Goal: Task Accomplishment & Management: Manage account settings

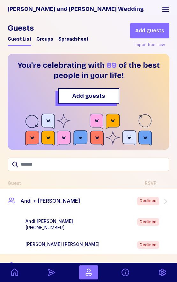
click at [100, 221] on div "Andi Spiegler +18188230065 Declined" at bounding box center [99, 224] width 147 height 13
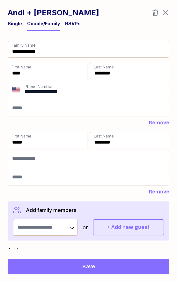
scroll to position [12, 0]
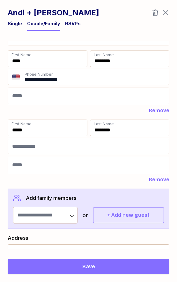
click at [66, 21] on div "RSVPs" at bounding box center [73, 23] width 16 height 6
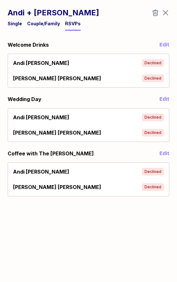
scroll to position [0, 0]
click at [123, 66] on div "Andi Spiegler Declined" at bounding box center [89, 63] width 156 height 13
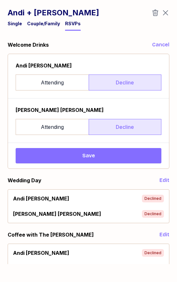
click at [101, 152] on span "Save" at bounding box center [89, 156] width 136 height 8
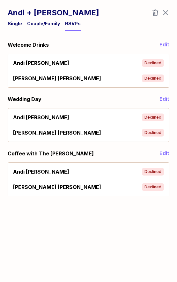
click at [165, 13] on icon "button" at bounding box center [166, 13] width 8 height 8
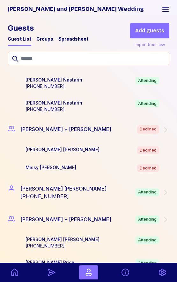
scroll to position [2010, 0]
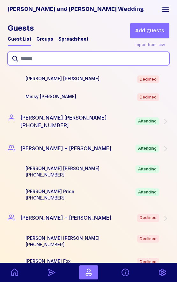
click at [63, 61] on input "text" at bounding box center [89, 58] width 162 height 13
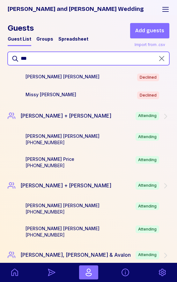
scroll to position [417, 0]
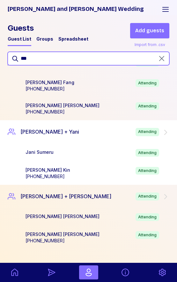
type input "***"
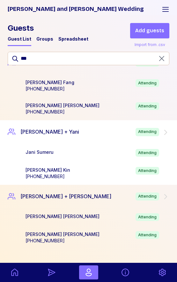
click at [71, 144] on div "Jani Sumeru Attending" at bounding box center [98, 153] width 157 height 18
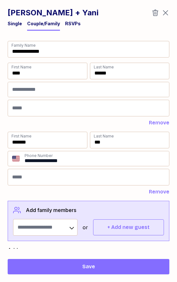
click at [69, 25] on div "RSVPs" at bounding box center [73, 23] width 16 height 6
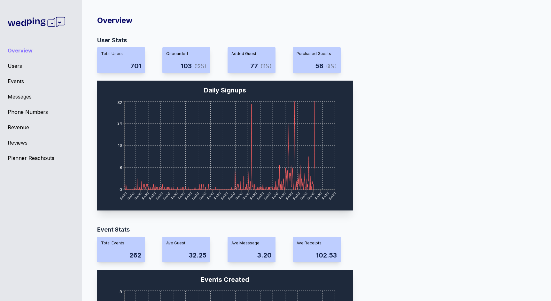
click at [20, 85] on div "Overview Users Events Messages Phone Numbers Revenue Reviews Planner Reachouts" at bounding box center [41, 150] width 82 height 301
click at [19, 83] on div "Events" at bounding box center [41, 81] width 66 height 8
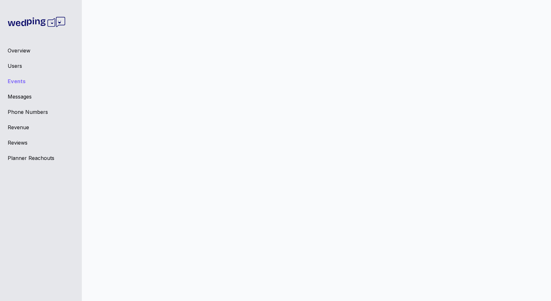
scroll to position [2234, 0]
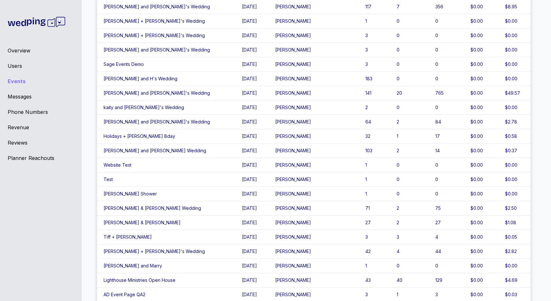
click at [114, 152] on td "Jessica and Connor's Wedding" at bounding box center [166, 150] width 138 height 14
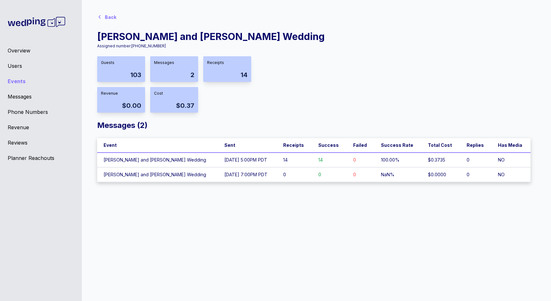
click at [170, 162] on td "Jessica and Connor's Wedding" at bounding box center [157, 159] width 121 height 15
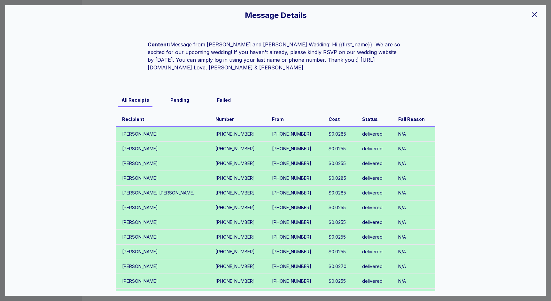
scroll to position [47, 0]
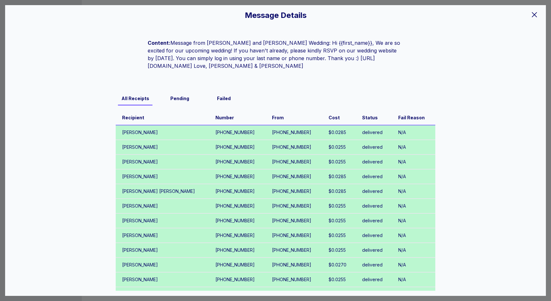
click at [141, 2] on div "Message Details EVENT Jessica and Connor's Wedding SCHEDULED FOR 09/22/25 at 5:…" at bounding box center [275, 150] width 551 height 301
click at [533, 13] on icon at bounding box center [534, 14] width 5 height 5
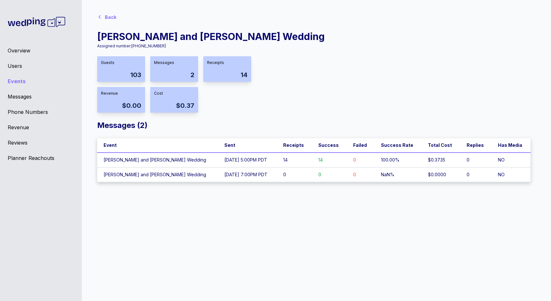
click at [128, 173] on td "Jessica and Connor's Wedding" at bounding box center [157, 174] width 121 height 15
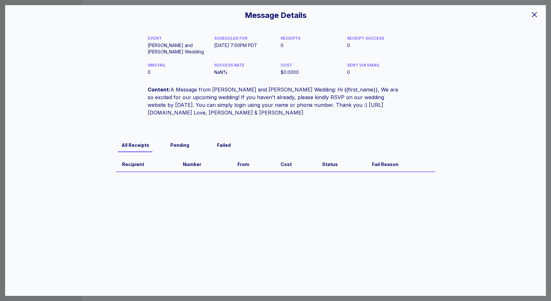
click at [533, 15] on icon at bounding box center [535, 15] width 8 height 8
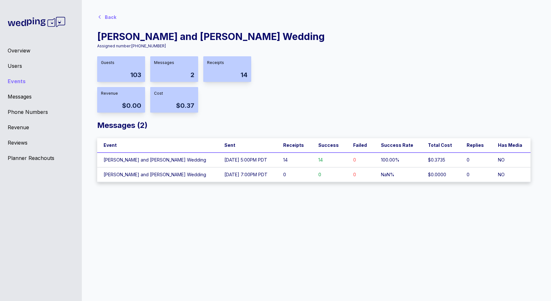
click at [17, 65] on div "Users" at bounding box center [41, 66] width 66 height 8
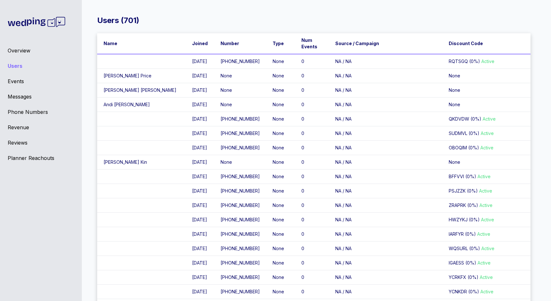
click at [19, 82] on div "Events" at bounding box center [41, 81] width 66 height 8
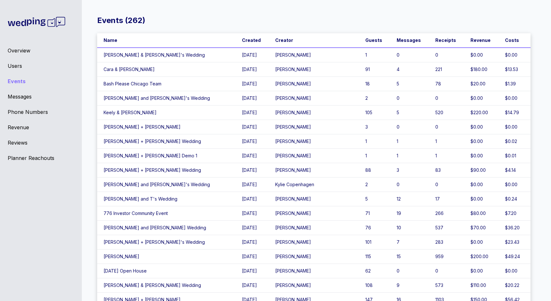
scroll to position [2234, 0]
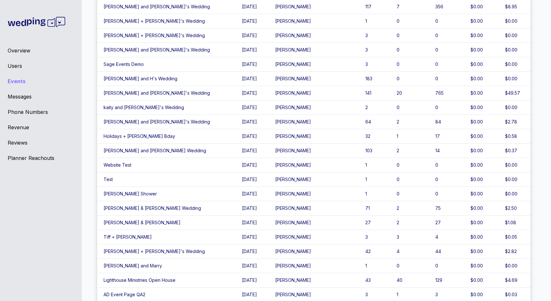
click at [144, 153] on td "Jessica and Connor's Wedding" at bounding box center [166, 150] width 138 height 14
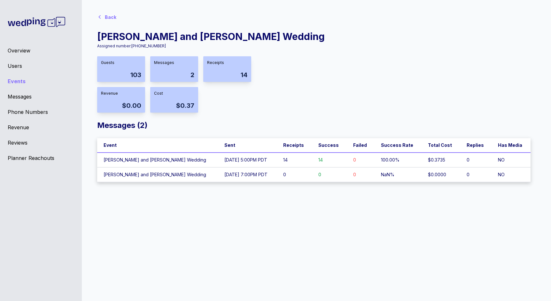
scroll to position [5, 0]
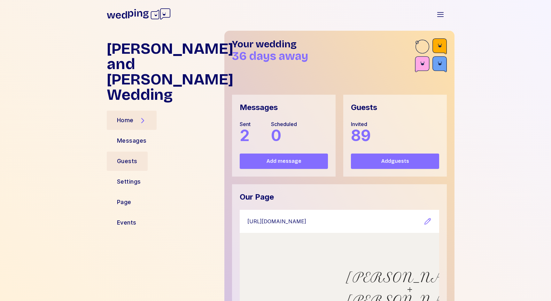
click at [127, 157] on div "Guests" at bounding box center [127, 161] width 20 height 9
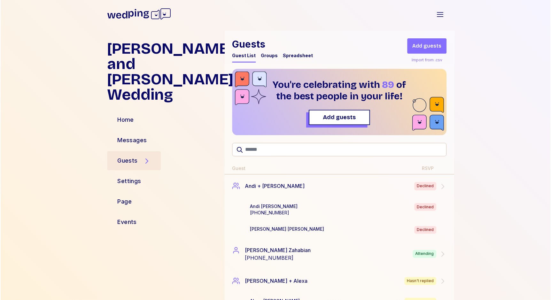
scroll to position [1974, 0]
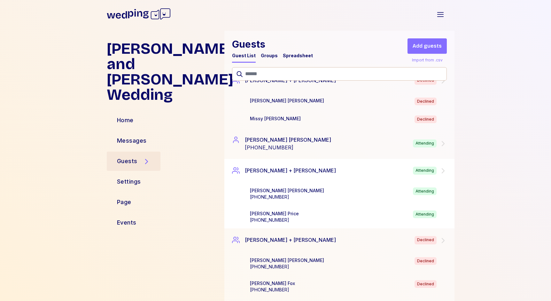
click at [293, 187] on div "Molly Garcia Kaer +17072678684 Attending" at bounding box center [349, 193] width 199 height 13
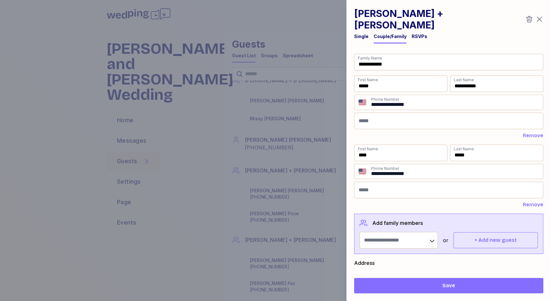
click at [412, 33] on div "RSVPs" at bounding box center [420, 36] width 16 height 6
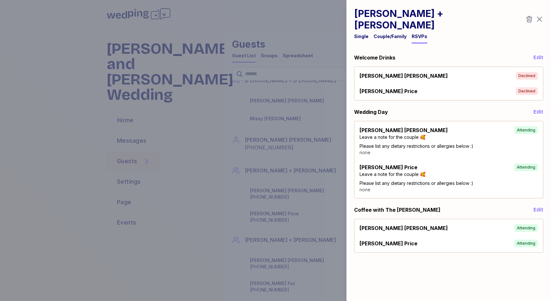
click at [281, 86] on div at bounding box center [275, 150] width 551 height 301
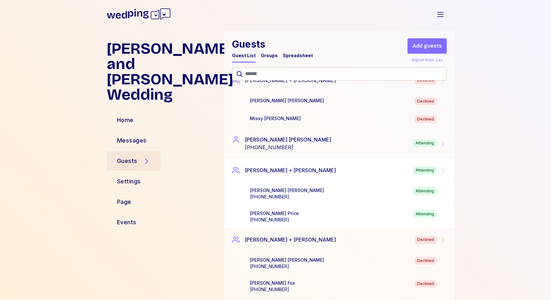
click at [256, 173] on div "Paul + Molly Attending" at bounding box center [339, 171] width 230 height 24
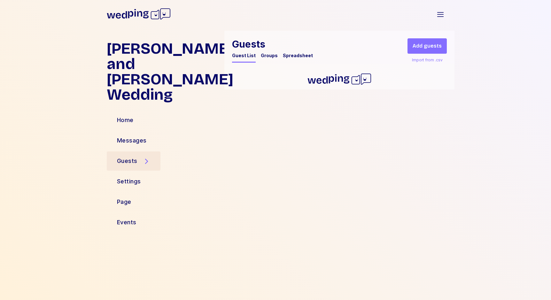
scroll to position [0, 0]
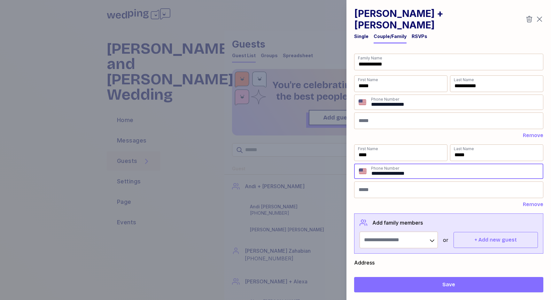
drag, startPoint x: 419, startPoint y: 161, endPoint x: 397, endPoint y: 161, distance: 22.4
click at [397, 164] on input "**********" at bounding box center [457, 171] width 172 height 14
click at [404, 164] on input "**********" at bounding box center [457, 171] width 172 height 14
drag, startPoint x: 404, startPoint y: 162, endPoint x: 419, endPoint y: 162, distance: 15.0
click at [419, 164] on input "**********" at bounding box center [457, 171] width 172 height 14
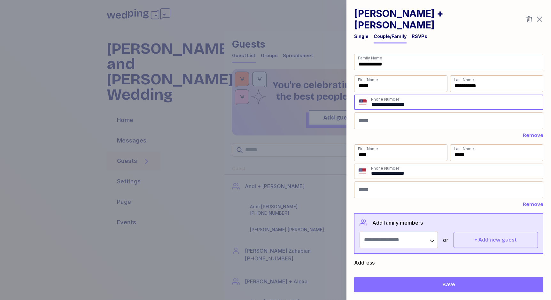
drag, startPoint x: 403, startPoint y: 93, endPoint x: 440, endPoint y: 93, distance: 36.4
click at [440, 95] on input "**********" at bounding box center [457, 102] width 172 height 14
click at [264, 146] on div at bounding box center [275, 150] width 551 height 300
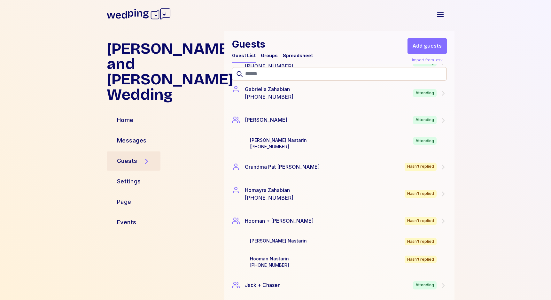
scroll to position [1164, 0]
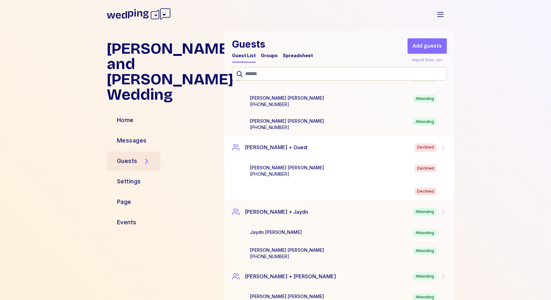
click at [299, 177] on div "John Perkins +19712358324 Declined" at bounding box center [350, 170] width 210 height 23
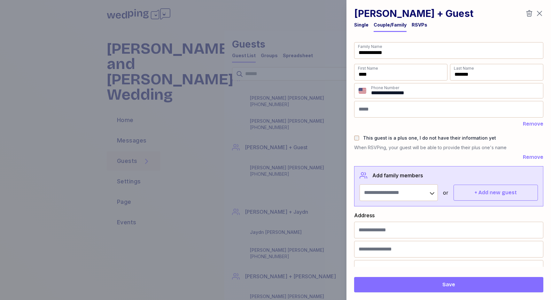
scroll to position [16, 0]
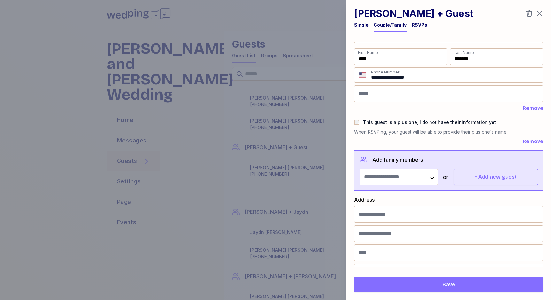
click at [276, 111] on div at bounding box center [275, 150] width 551 height 300
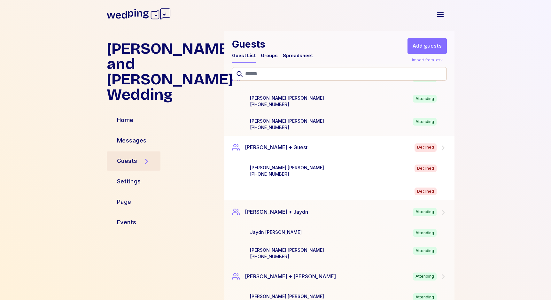
click at [290, 170] on div "John Perkins +19712358324 Declined" at bounding box center [349, 171] width 199 height 13
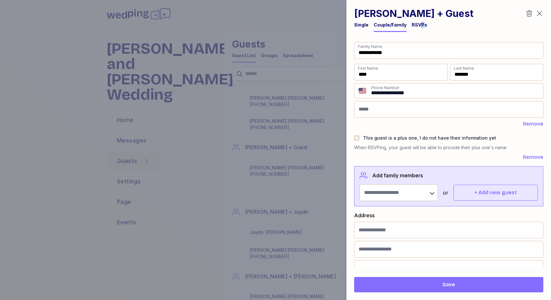
click at [420, 23] on div "RSVPs" at bounding box center [420, 25] width 16 height 6
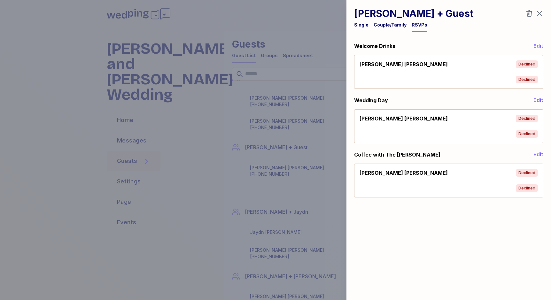
click at [231, 132] on div at bounding box center [275, 150] width 551 height 300
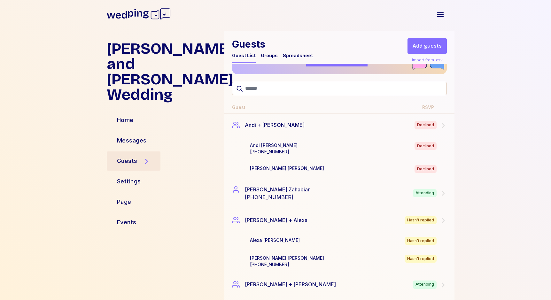
scroll to position [0, 0]
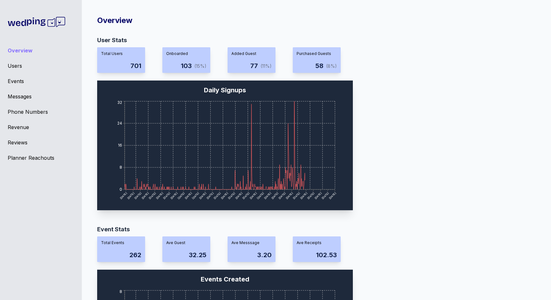
click at [18, 67] on div "Users" at bounding box center [41, 66] width 66 height 8
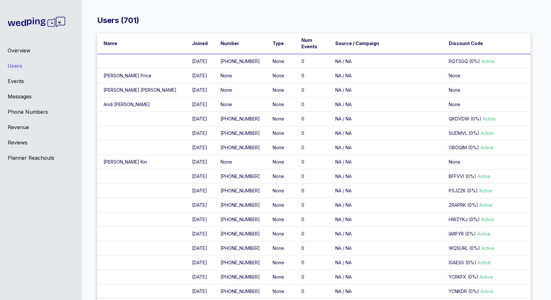
click at [159, 82] on td "[PERSON_NAME]" at bounding box center [141, 76] width 89 height 14
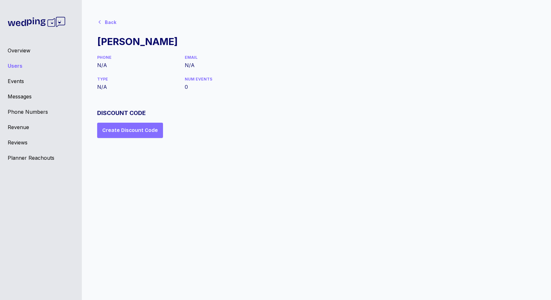
click at [108, 17] on div "Back" at bounding box center [108, 21] width 22 height 13
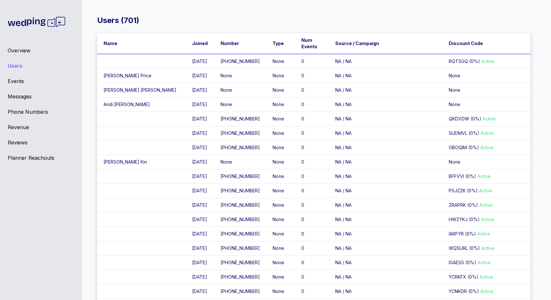
scroll to position [10, 0]
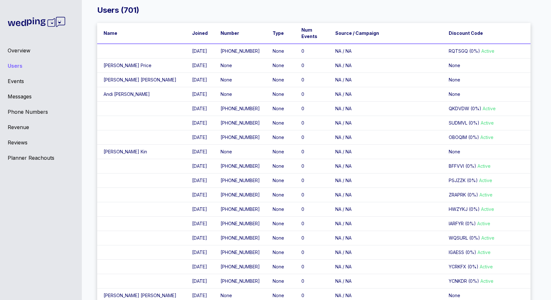
click at [133, 159] on td "Michael Kin" at bounding box center [141, 152] width 89 height 14
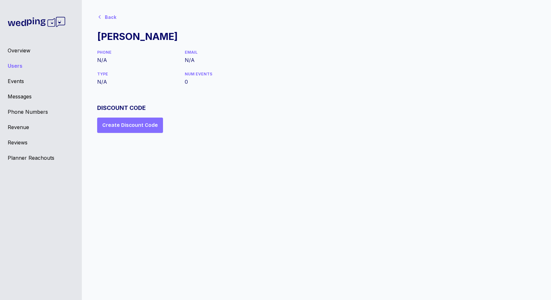
click at [101, 17] on icon at bounding box center [99, 16] width 5 height 5
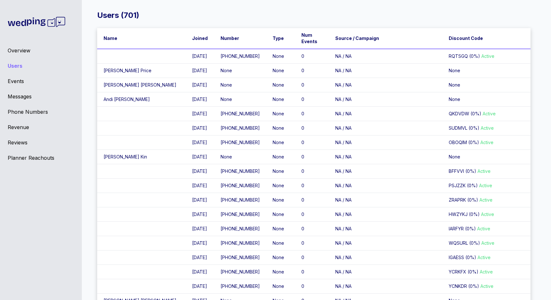
scroll to position [10, 0]
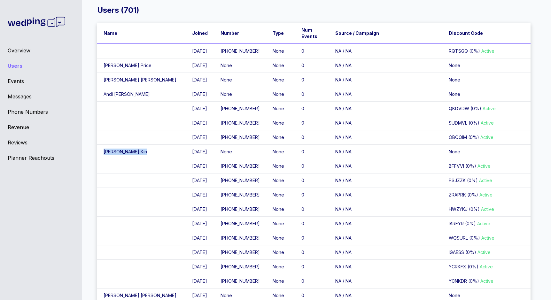
drag, startPoint x: 128, startPoint y: 178, endPoint x: 105, endPoint y: 179, distance: 23.0
click at [105, 159] on td "Michael Kin" at bounding box center [141, 152] width 89 height 14
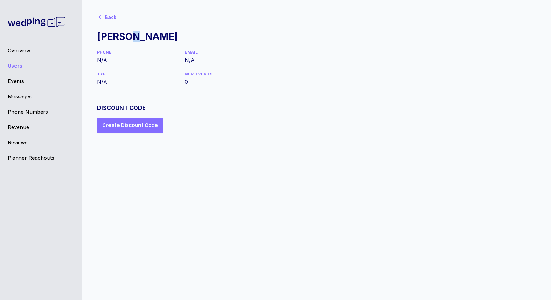
click at [133, 35] on div "Michael Kin" at bounding box center [137, 37] width 81 height 12
click at [109, 18] on div "Back" at bounding box center [111, 17] width 12 height 6
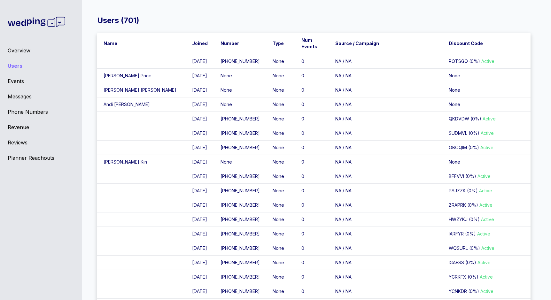
click at [148, 108] on td "[PERSON_NAME]" at bounding box center [141, 104] width 89 height 14
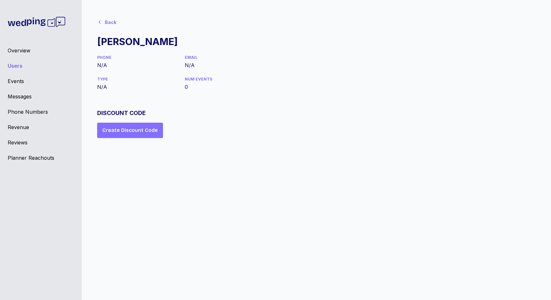
click at [106, 26] on div "Back" at bounding box center [108, 21] width 22 height 13
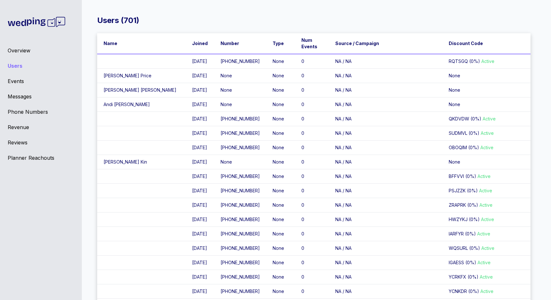
scroll to position [9, 0]
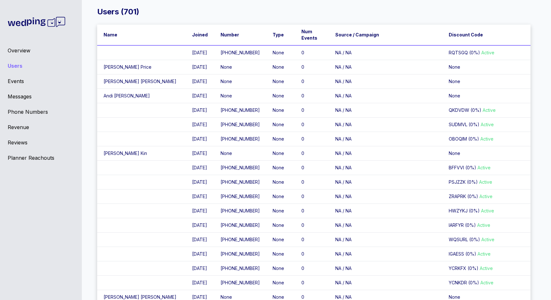
click at [186, 103] on td "9/25/25" at bounding box center [200, 96] width 28 height 14
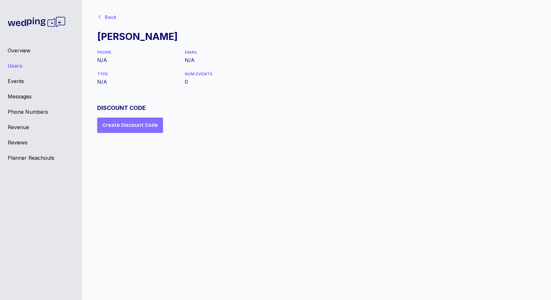
click at [106, 16] on div "Back" at bounding box center [111, 17] width 12 height 6
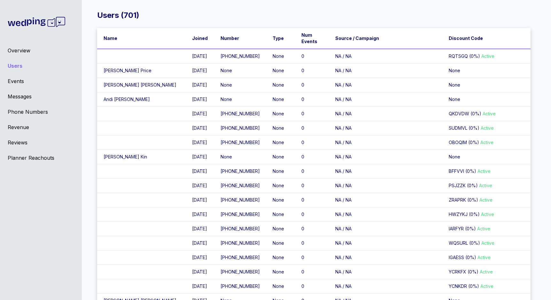
scroll to position [9, 0]
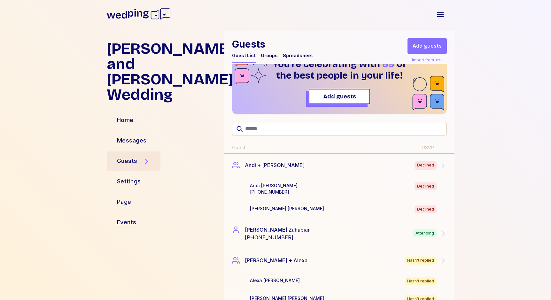
scroll to position [24, 0]
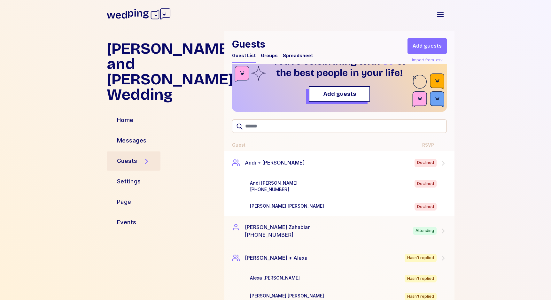
click at [307, 191] on div "Andi Spiegler +18188230065 Declined" at bounding box center [349, 186] width 199 height 13
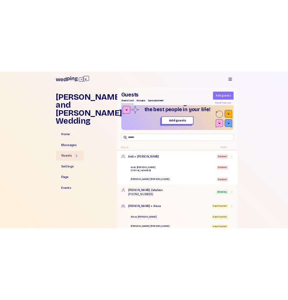
scroll to position [0, 0]
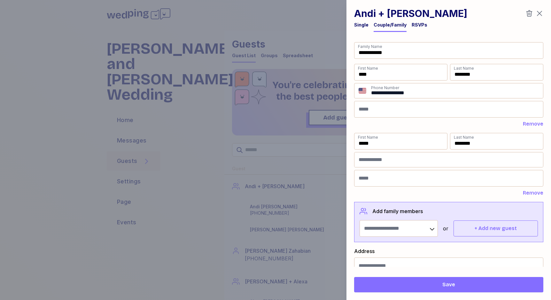
click at [423, 31] on div "RSVPs" at bounding box center [420, 27] width 16 height 10
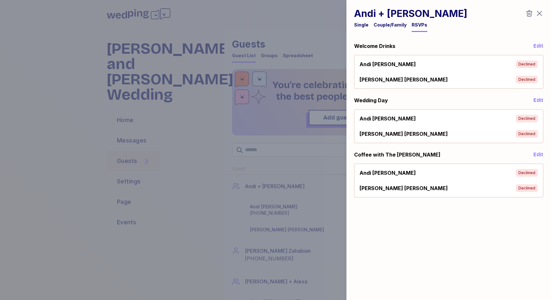
click at [437, 76] on div "Marty Spiegler Declined" at bounding box center [449, 80] width 178 height 8
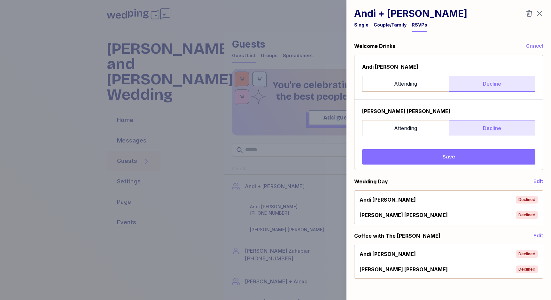
click at [425, 150] on button "Save" at bounding box center [448, 156] width 173 height 15
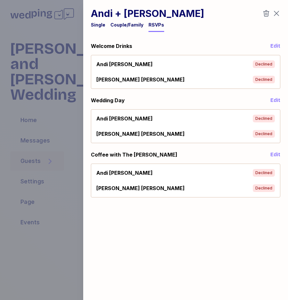
click at [244, 86] on div "Andi Spiegler Declined Marty Spiegler Declined" at bounding box center [185, 72] width 189 height 34
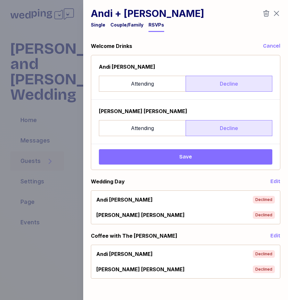
click at [235, 156] on span "Save" at bounding box center [185, 157] width 163 height 8
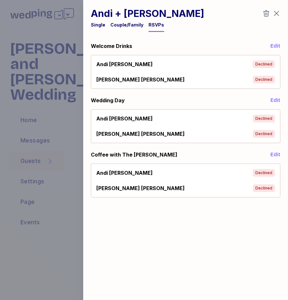
click at [264, 62] on div "Declined" at bounding box center [263, 64] width 22 height 8
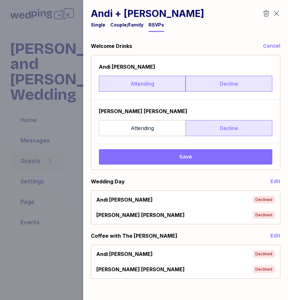
click at [154, 80] on label "Attending" at bounding box center [142, 84] width 87 height 16
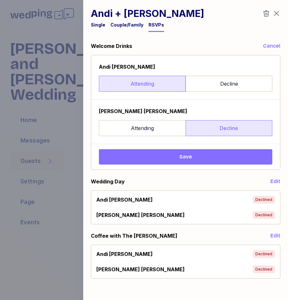
click at [225, 159] on span "Save" at bounding box center [185, 157] width 163 height 8
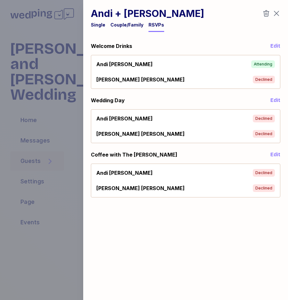
click at [224, 77] on div "Marty Spiegler Declined" at bounding box center [185, 80] width 178 height 8
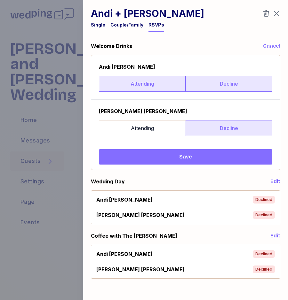
click at [219, 89] on label "Decline" at bounding box center [228, 84] width 87 height 16
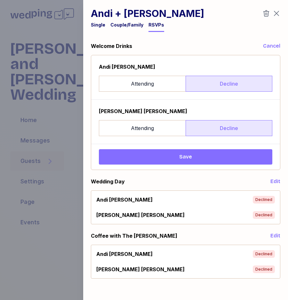
click at [202, 163] on button "Save" at bounding box center [185, 156] width 173 height 15
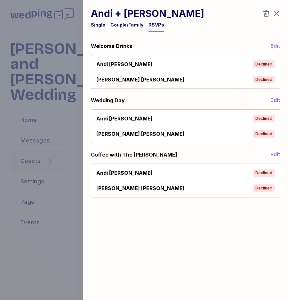
click at [274, 11] on icon "button" at bounding box center [276, 14] width 8 height 8
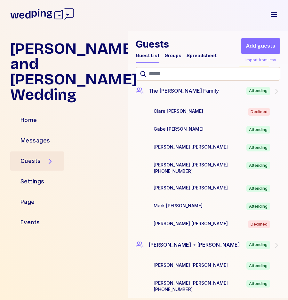
scroll to position [2593, 0]
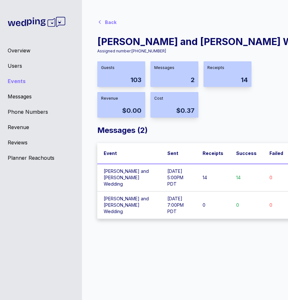
click at [109, 17] on div "Back" at bounding box center [108, 21] width 22 height 13
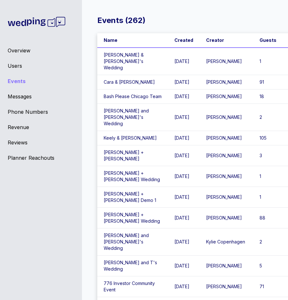
click at [18, 48] on div "Overview" at bounding box center [41, 51] width 66 height 8
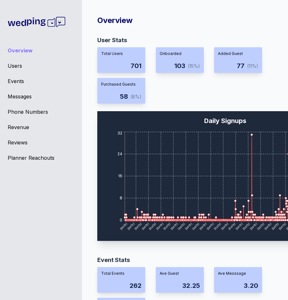
click at [15, 69] on div "Users" at bounding box center [41, 66] width 66 height 8
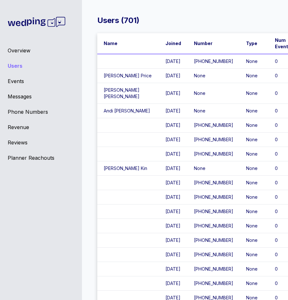
click at [187, 82] on td "None" at bounding box center [213, 76] width 52 height 14
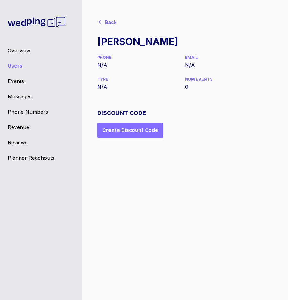
click at [116, 22] on div "Back" at bounding box center [108, 21] width 22 height 13
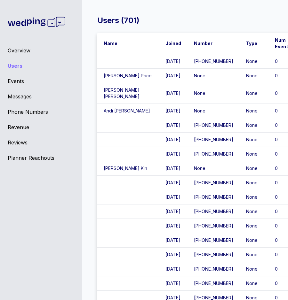
click at [134, 83] on td "Paul Price" at bounding box center [128, 76] width 62 height 14
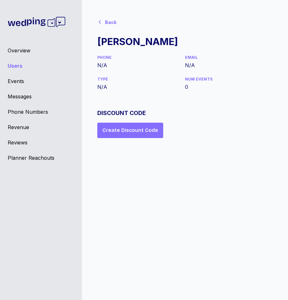
click at [115, 45] on div "Paul Price" at bounding box center [137, 42] width 81 height 12
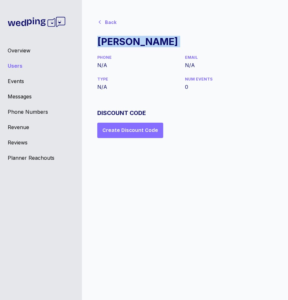
click at [115, 45] on div "Paul Price" at bounding box center [137, 42] width 81 height 12
copy div "Paul Price"
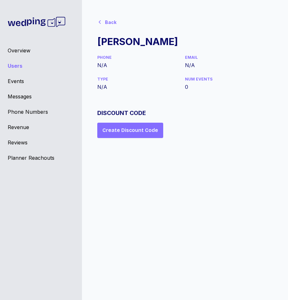
click at [111, 23] on div "Back" at bounding box center [111, 22] width 12 height 6
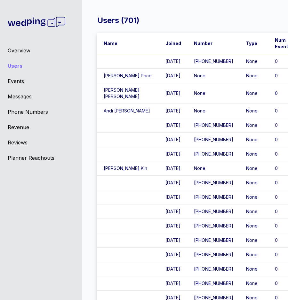
click at [20, 54] on div "Overview" at bounding box center [41, 51] width 66 height 8
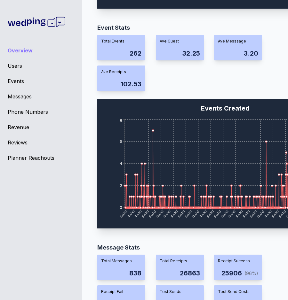
scroll to position [350, 0]
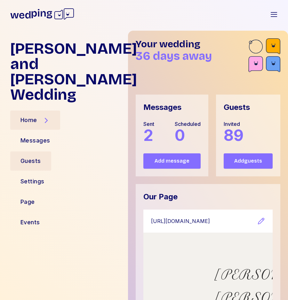
click at [39, 157] on div "Guests" at bounding box center [30, 161] width 20 height 9
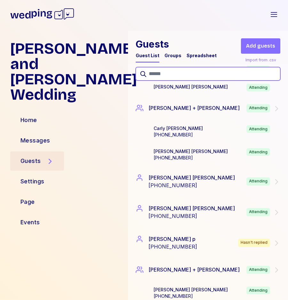
click at [171, 69] on input "text" at bounding box center [208, 73] width 144 height 13
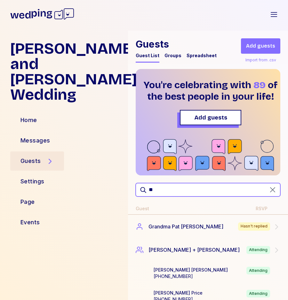
type input "*"
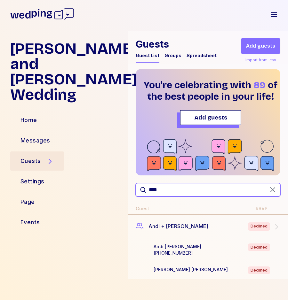
type input "****"
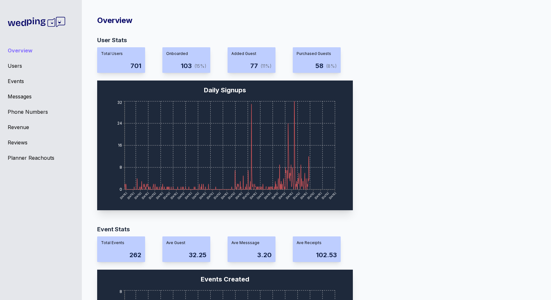
click at [24, 93] on div "Messages" at bounding box center [41, 97] width 66 height 8
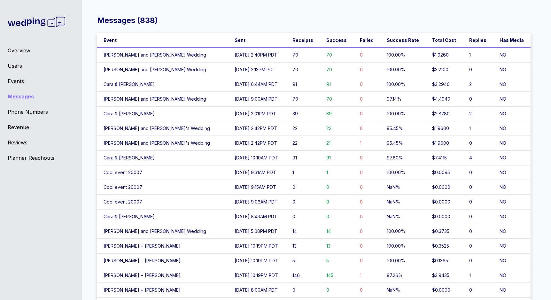
click at [192, 71] on td "Bethany and Grant's Wedding" at bounding box center [162, 69] width 131 height 15
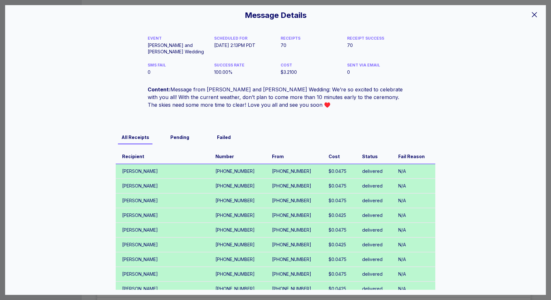
click at [535, 16] on icon at bounding box center [535, 15] width 8 height 8
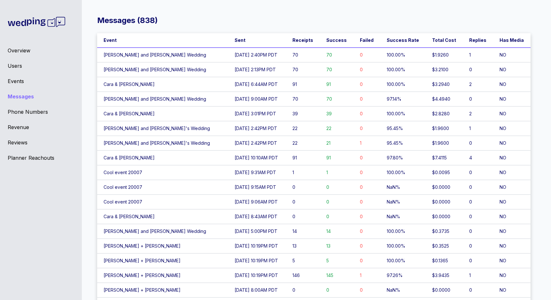
click at [15, 81] on div "Events" at bounding box center [41, 81] width 66 height 8
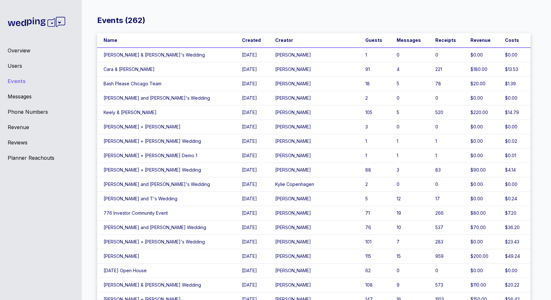
click at [20, 51] on div "Overview" at bounding box center [41, 51] width 66 height 8
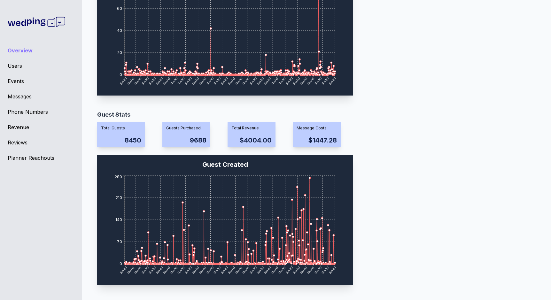
scroll to position [523, 0]
